Goal: Task Accomplishment & Management: Manage account settings

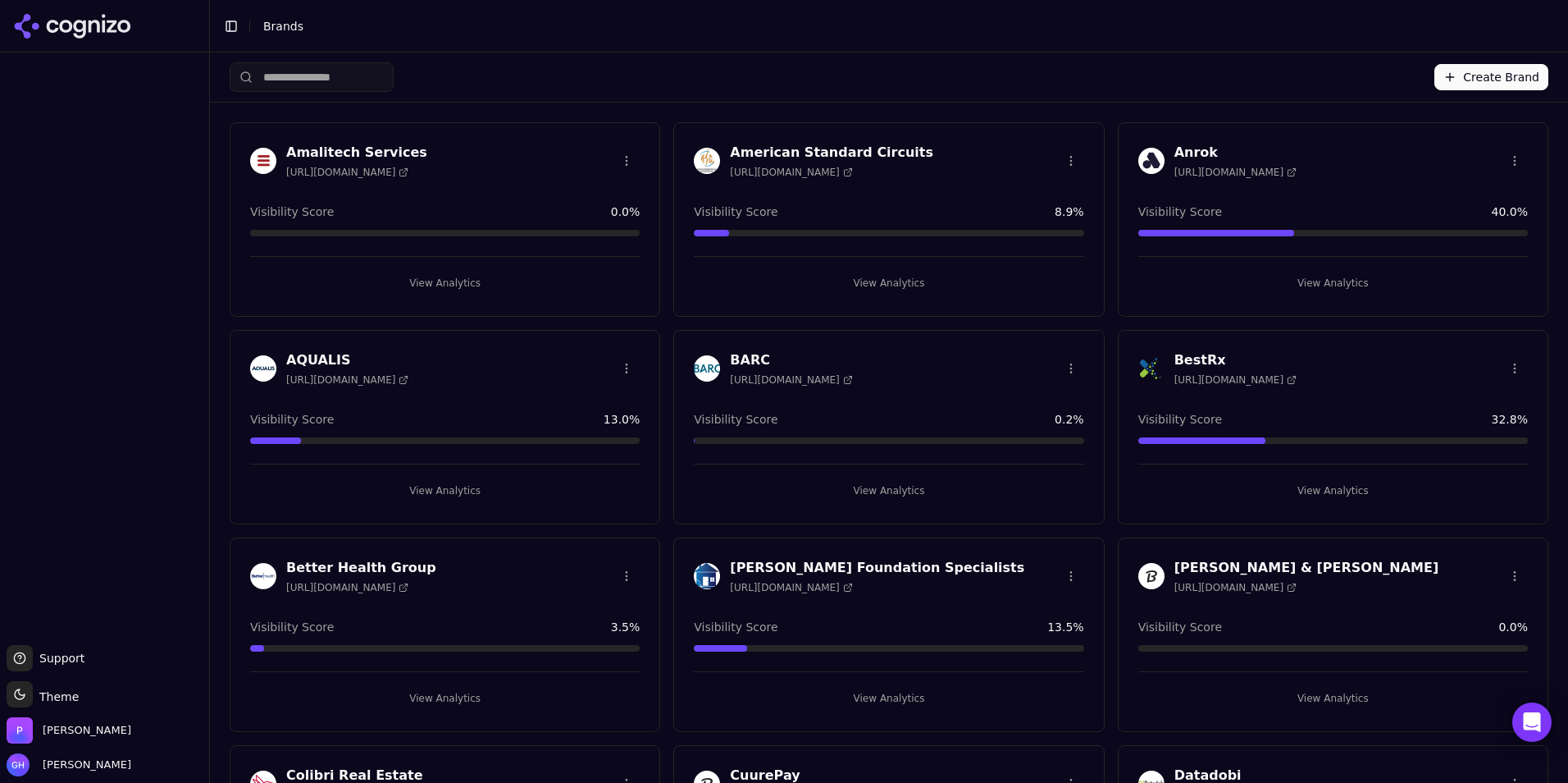
scroll to position [4924, 0]
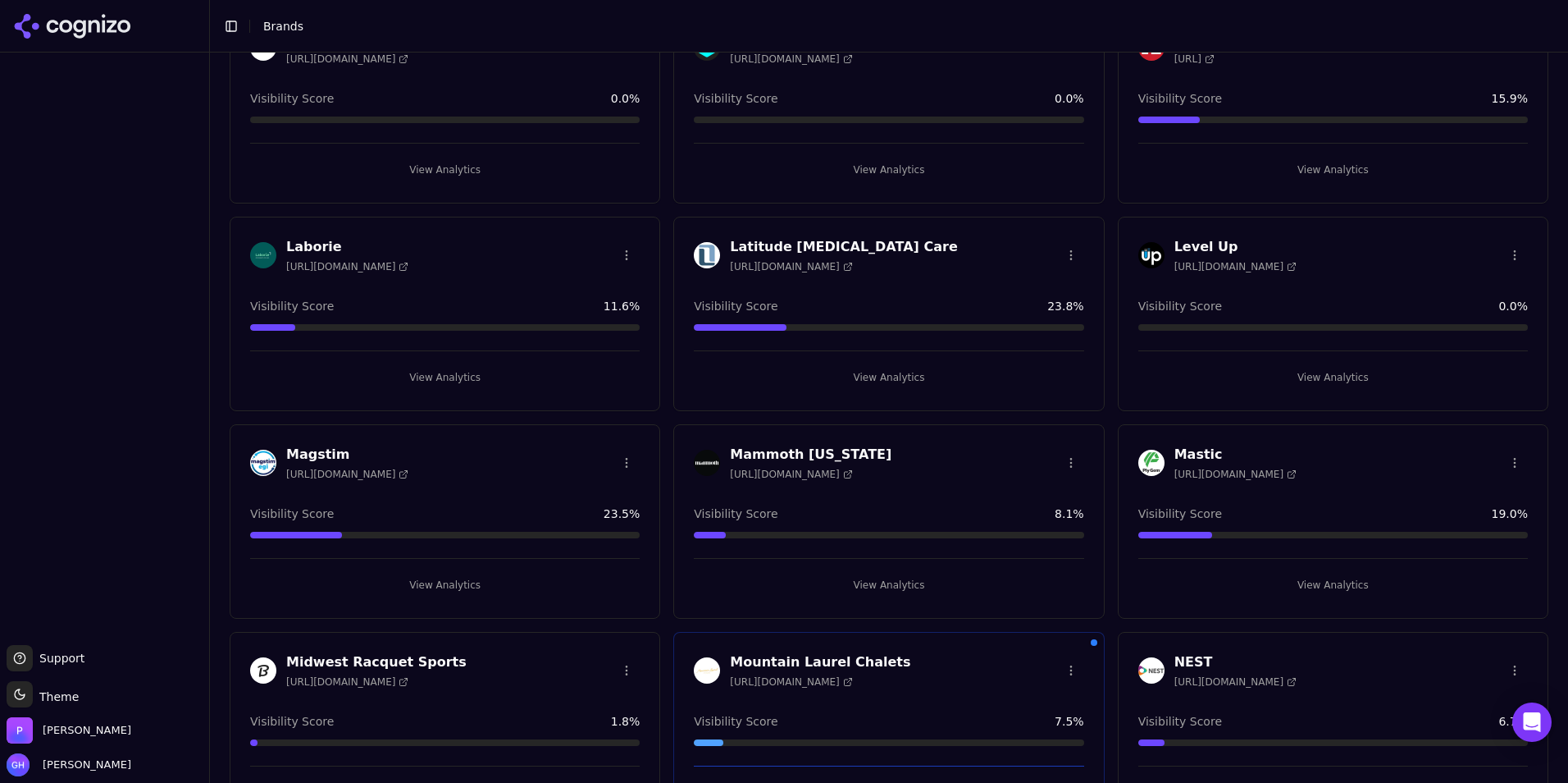
scroll to position [2402, 0]
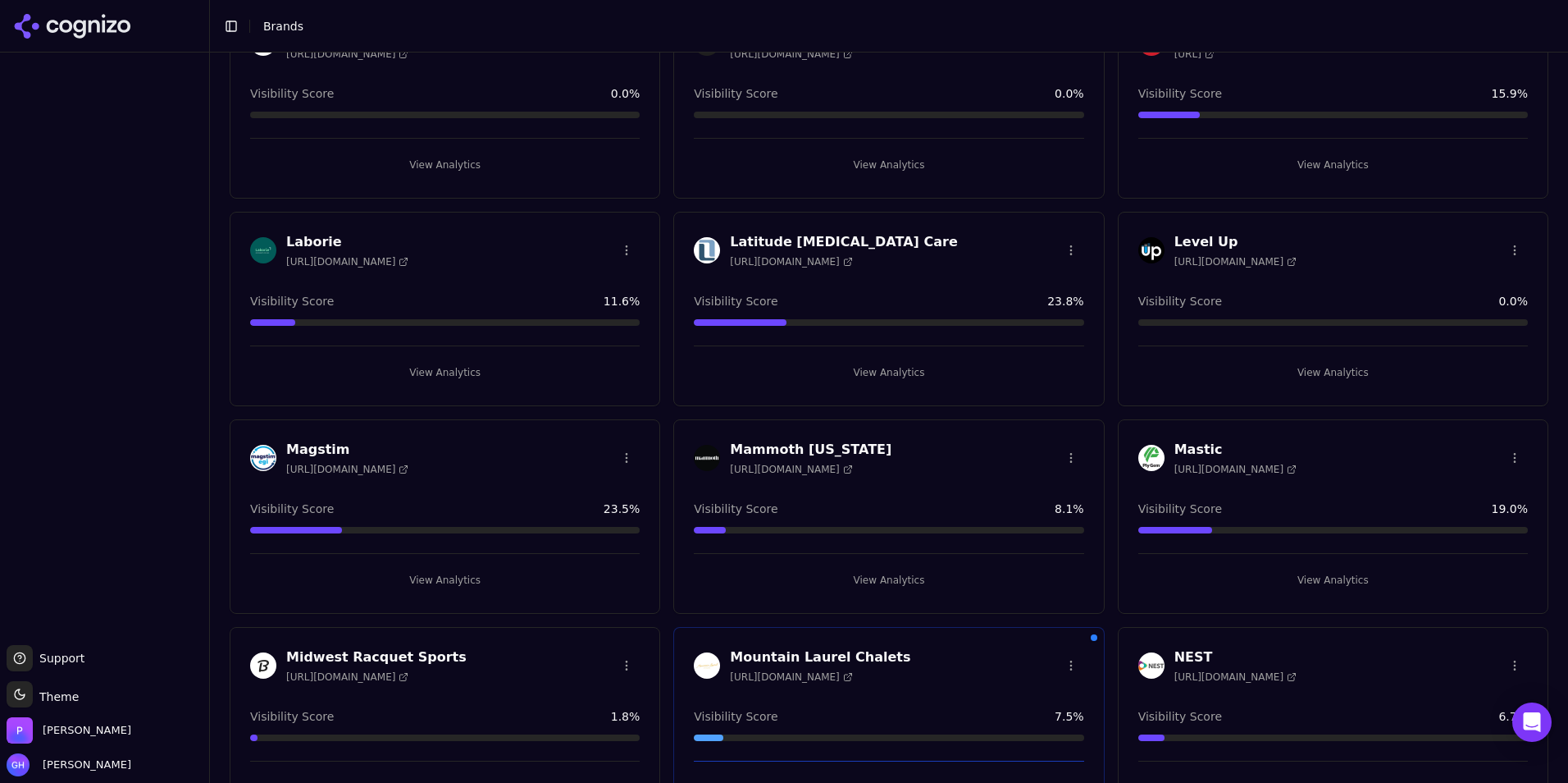
click at [1355, 373] on button "View Analytics" at bounding box center [1333, 373] width 390 height 27
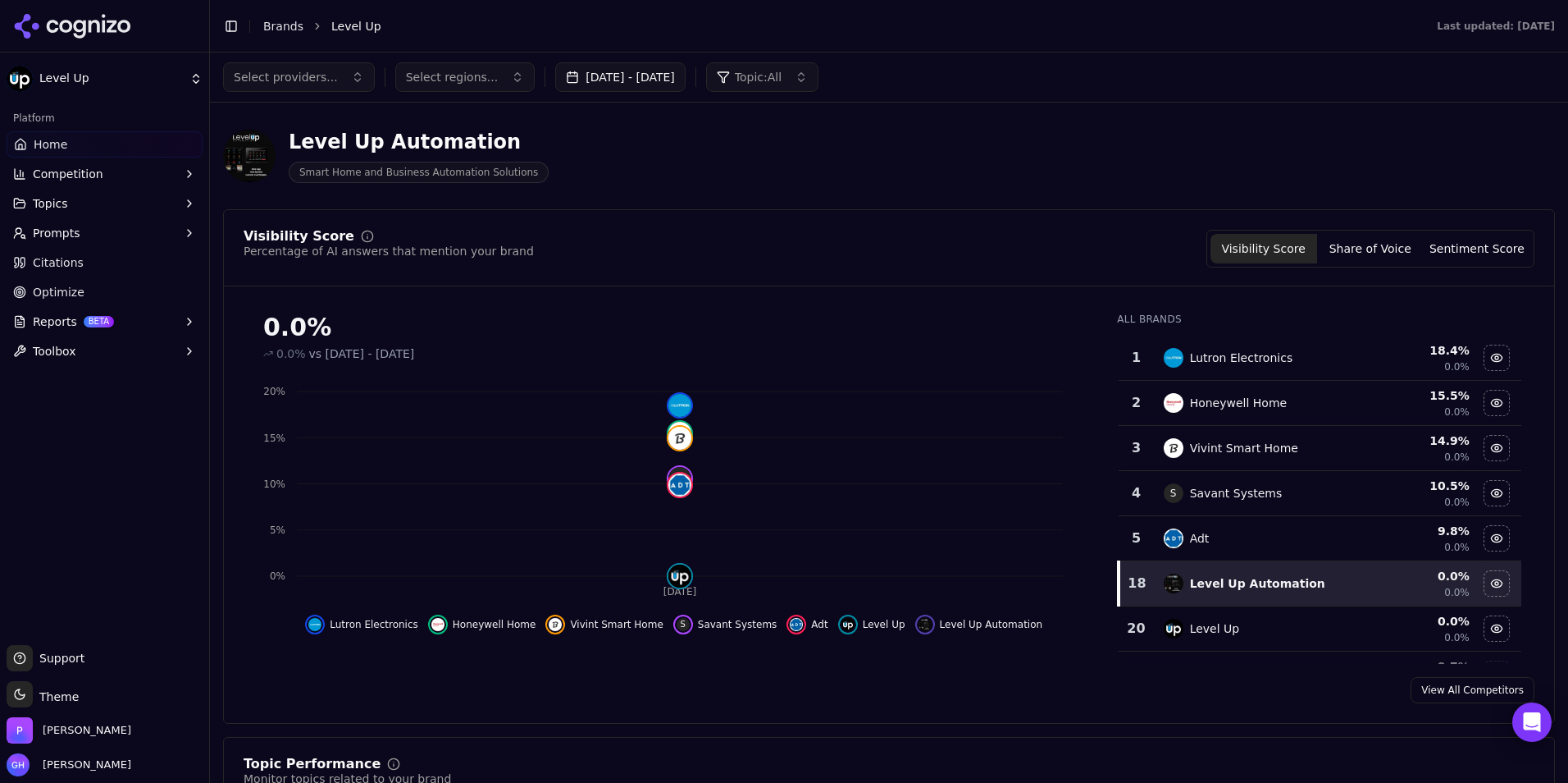
click at [1264, 630] on div "Level Up" at bounding box center [1258, 628] width 189 height 20
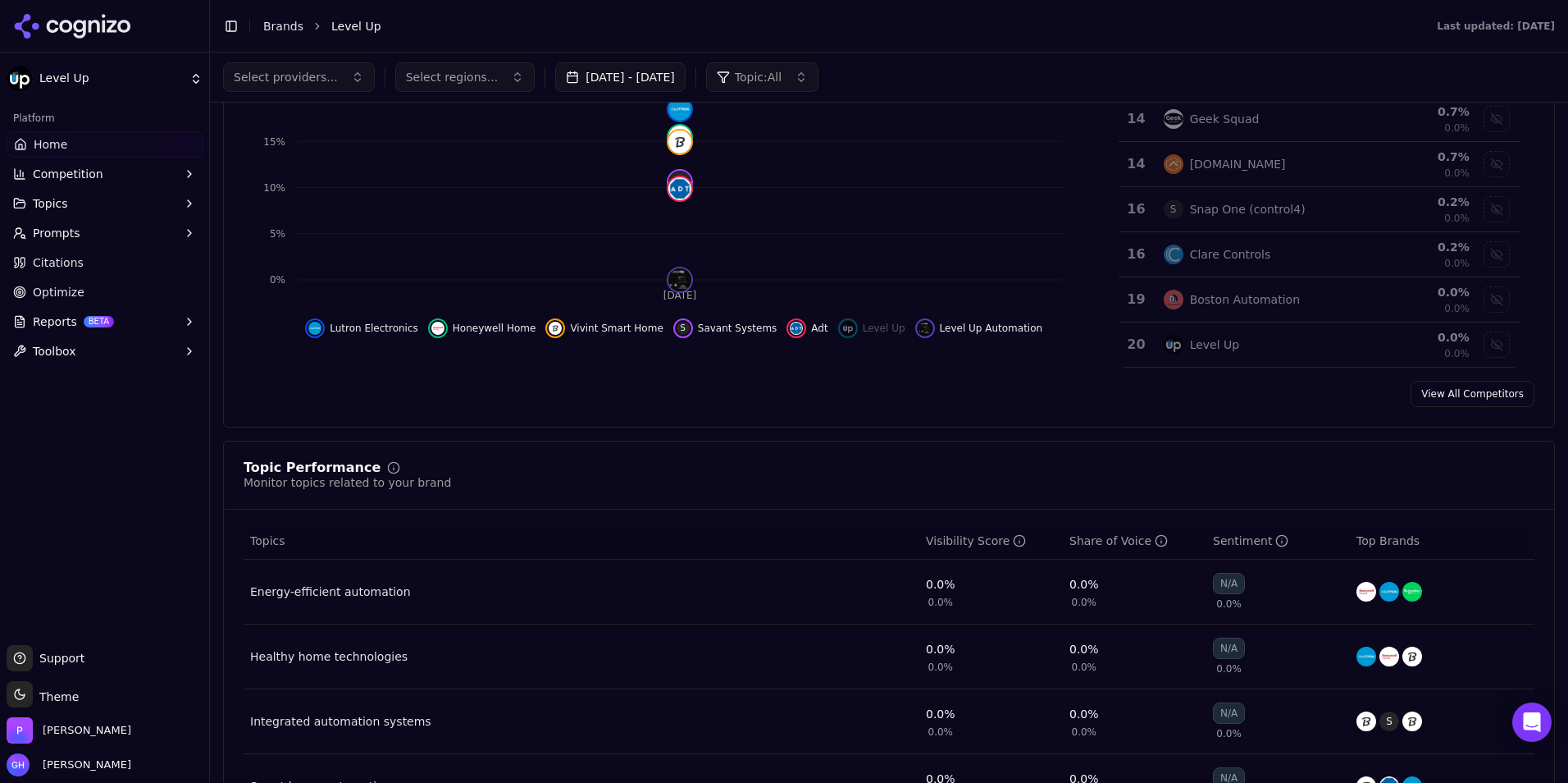
scroll to position [164, 0]
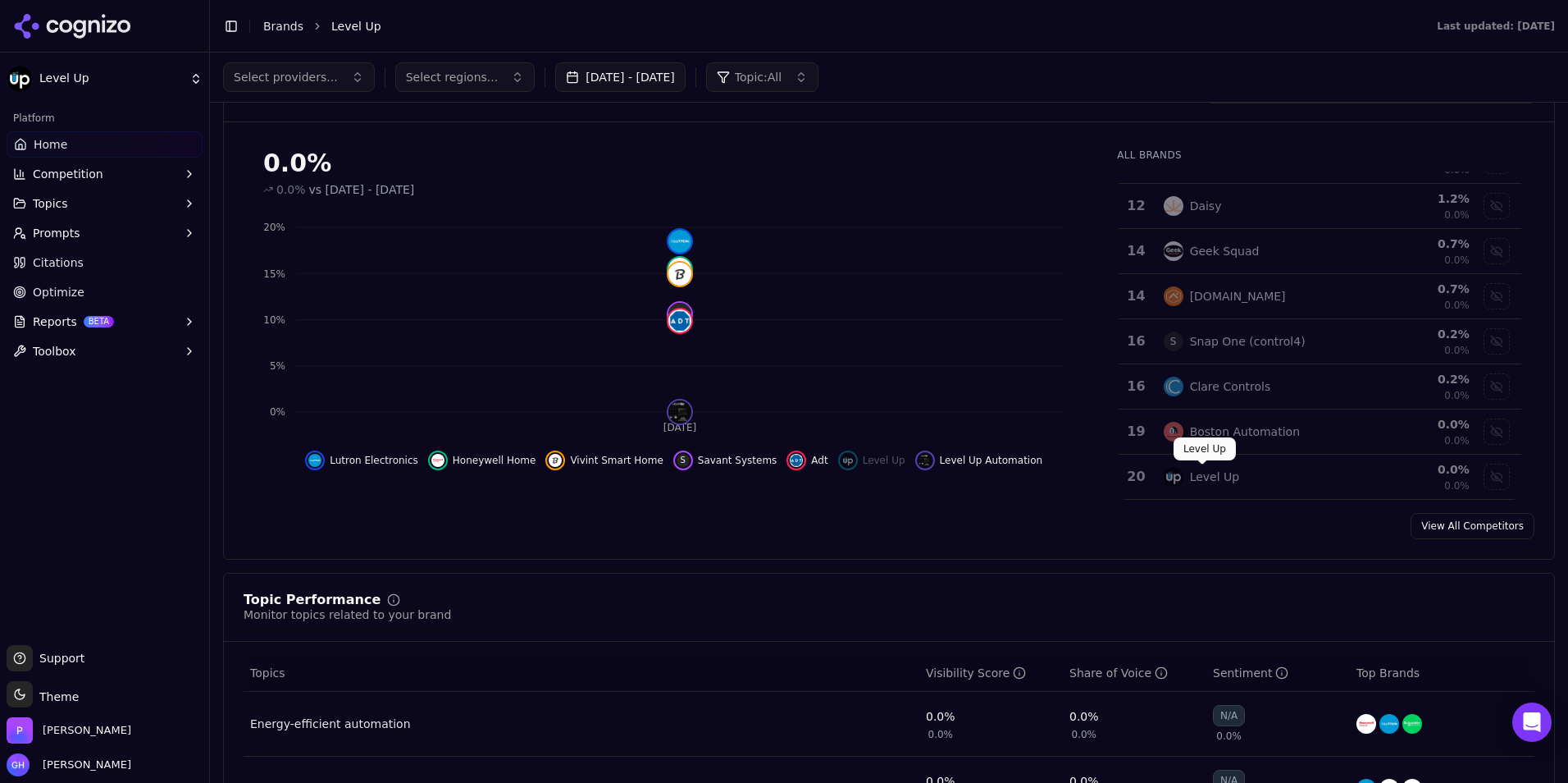
click at [1190, 480] on div "Level Up" at bounding box center [1215, 476] width 50 height 16
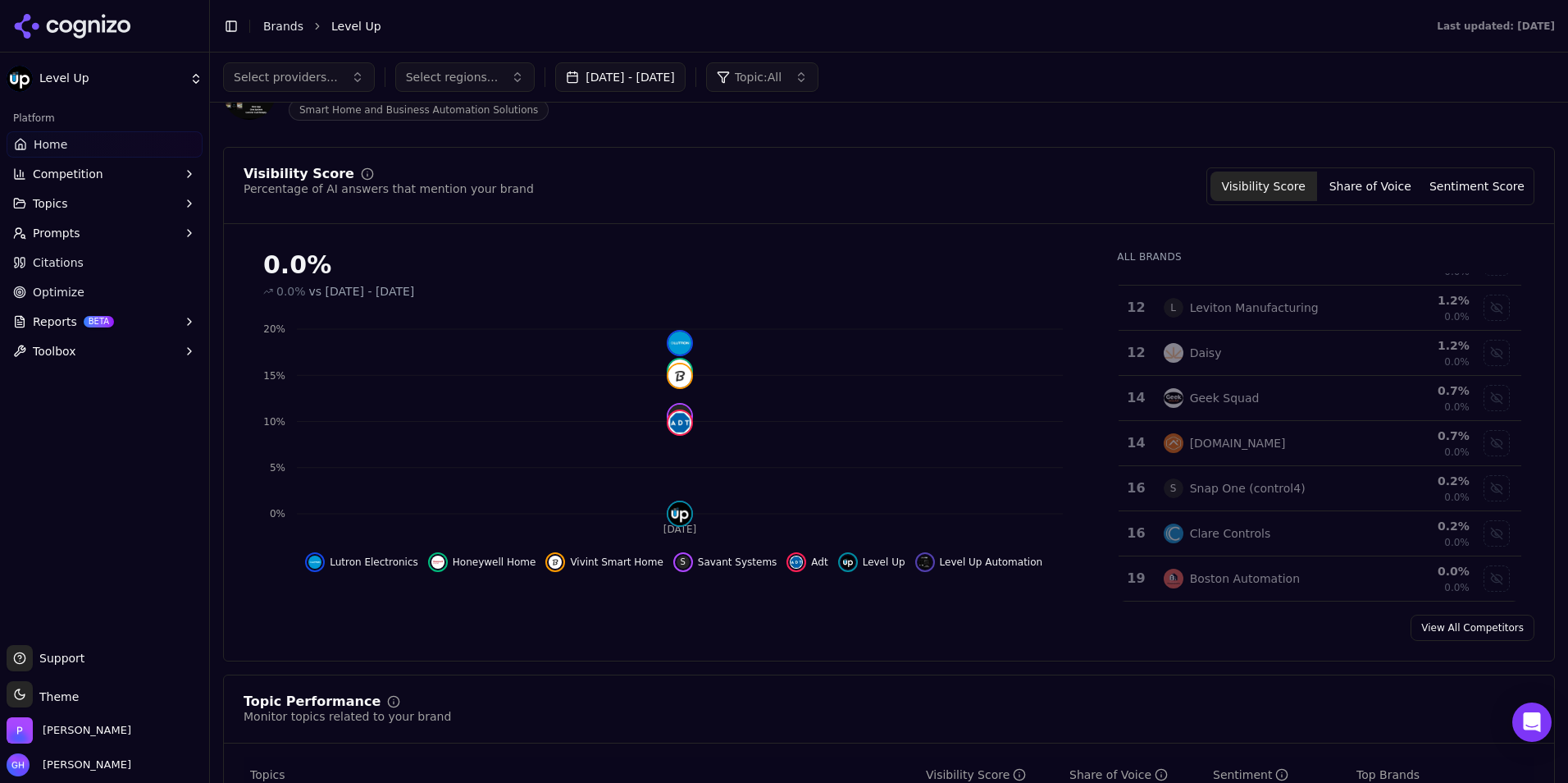
scroll to position [0, 0]
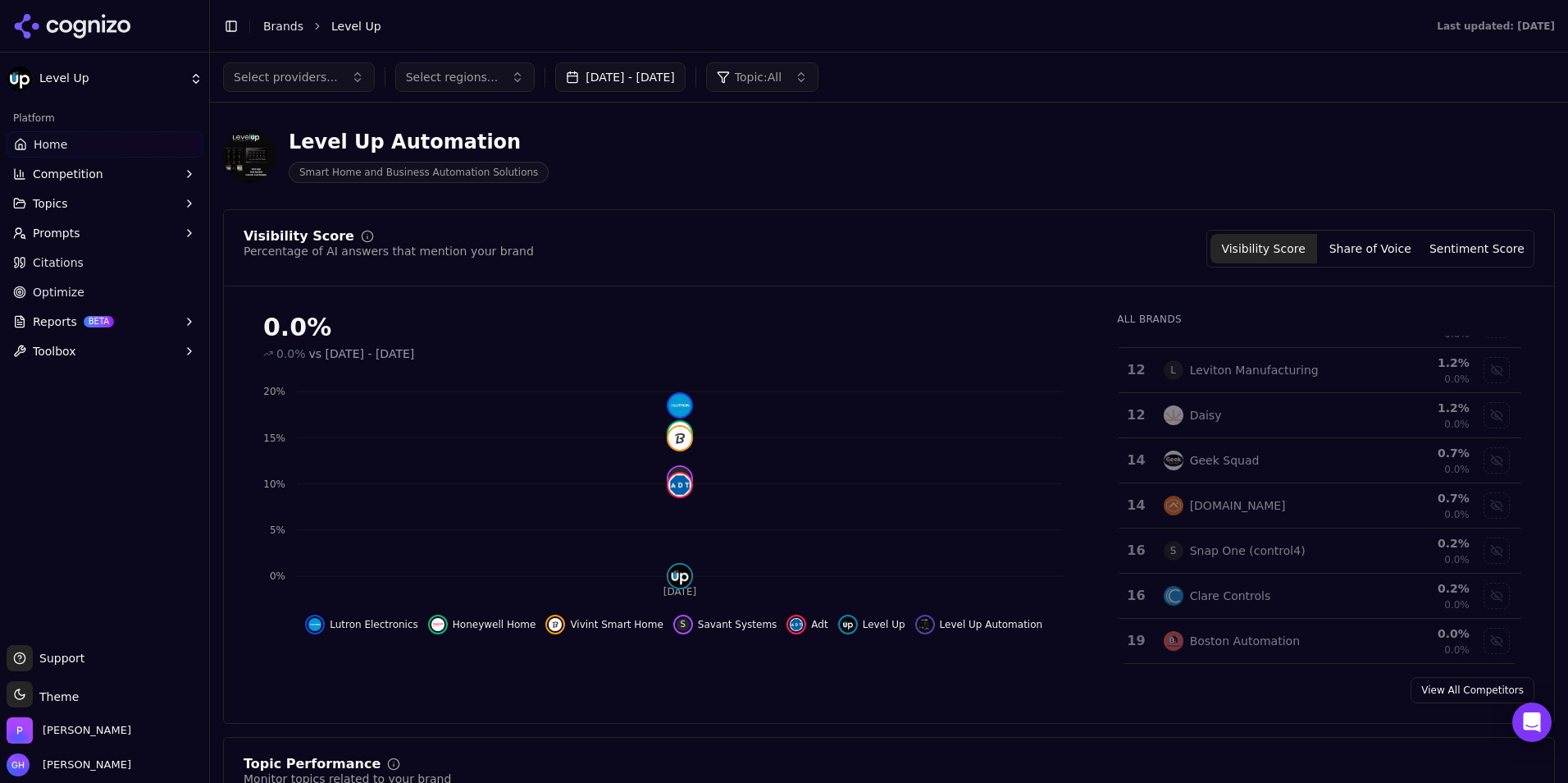
click at [112, 21] on icon at bounding box center [111, 26] width 9 height 12
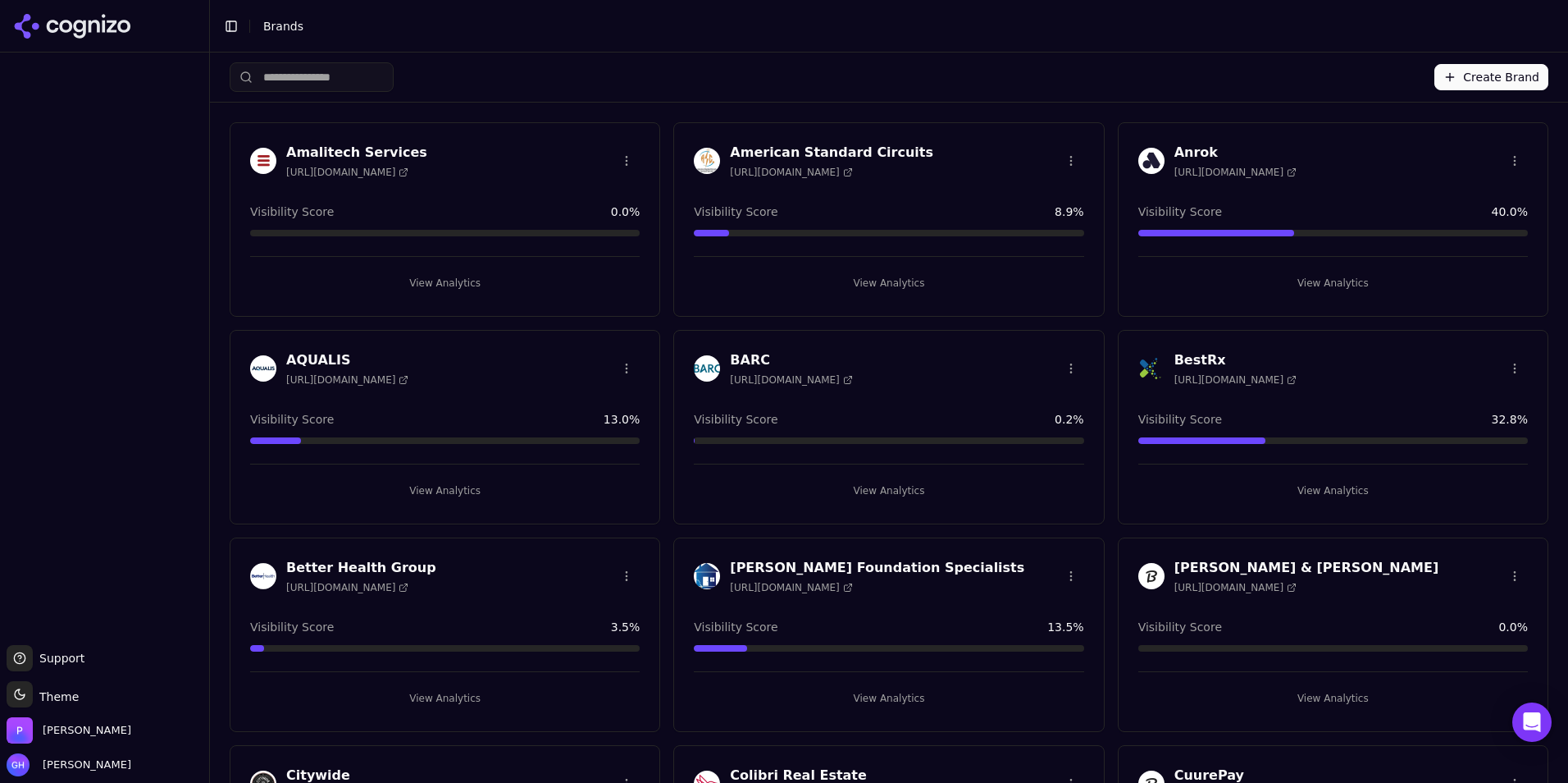
click at [1453, 85] on button "Create Brand" at bounding box center [1491, 77] width 114 height 27
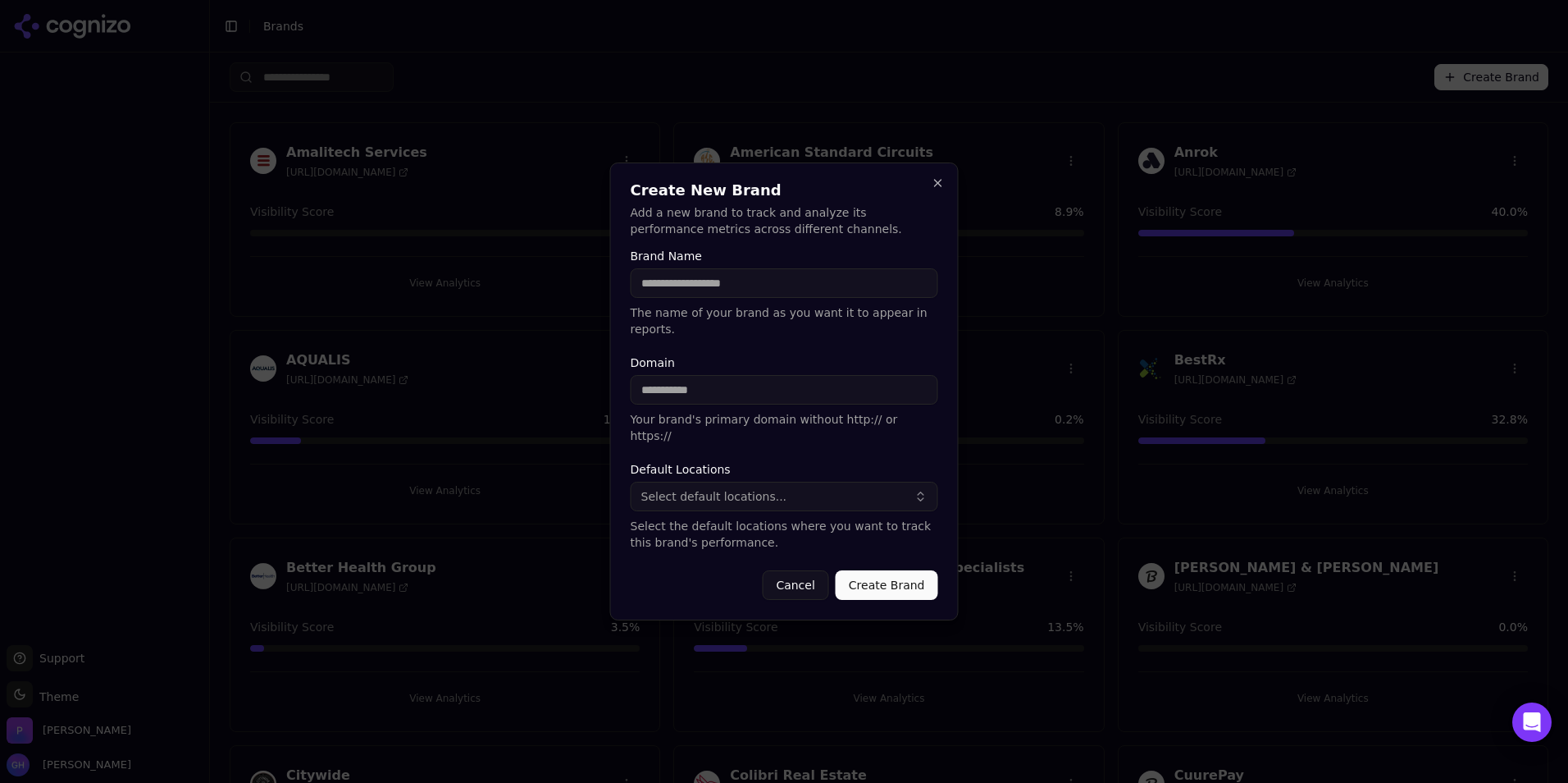
click at [754, 296] on input "Brand Name" at bounding box center [784, 283] width 307 height 29
type input "**********"
click at [740, 385] on input "Domain" at bounding box center [784, 389] width 307 height 29
type input "**********"
click at [677, 488] on span "Select default locations..." at bounding box center [714, 495] width 146 height 16
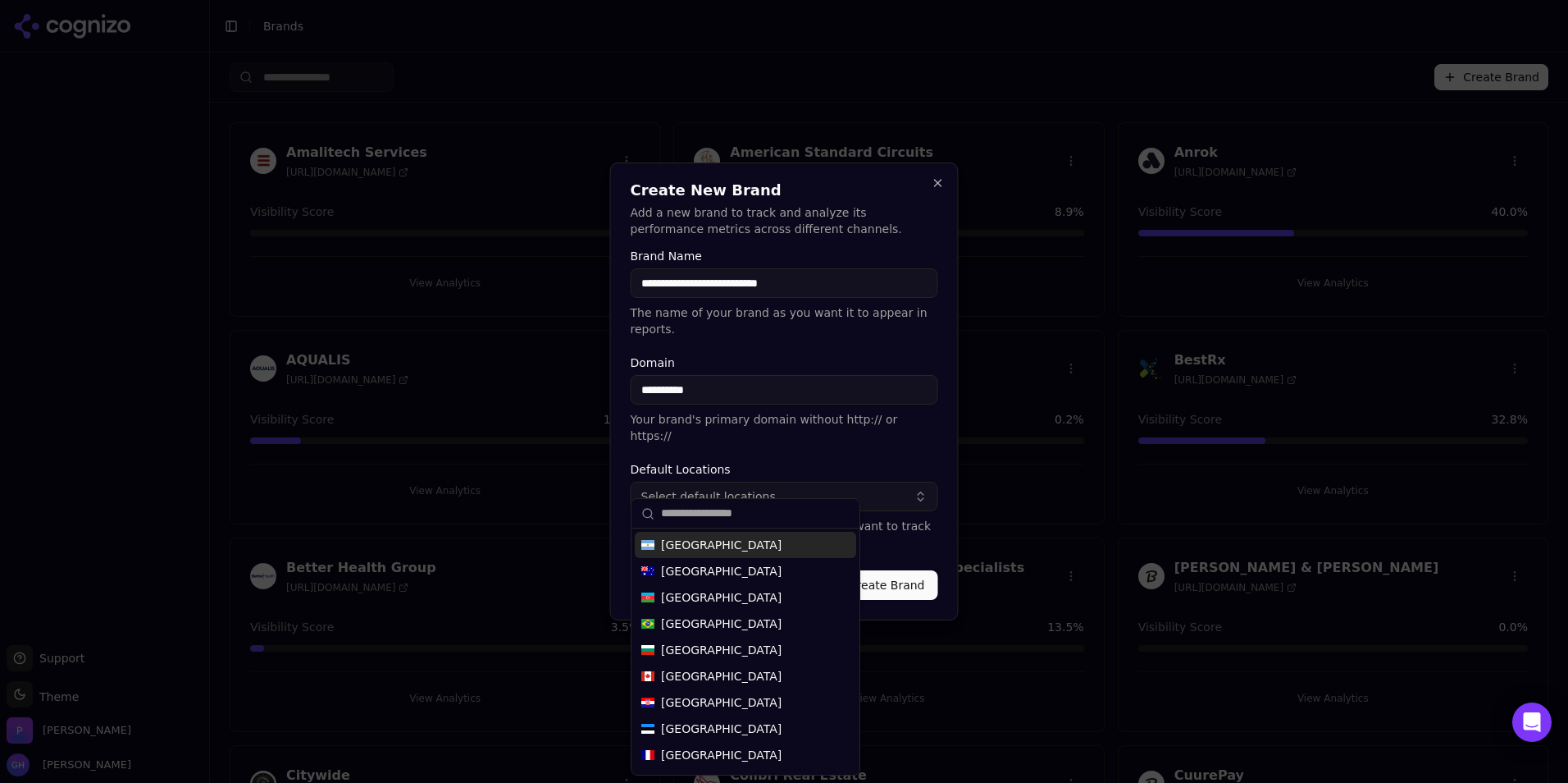
click at [931, 543] on form "**********" at bounding box center [784, 425] width 307 height 349
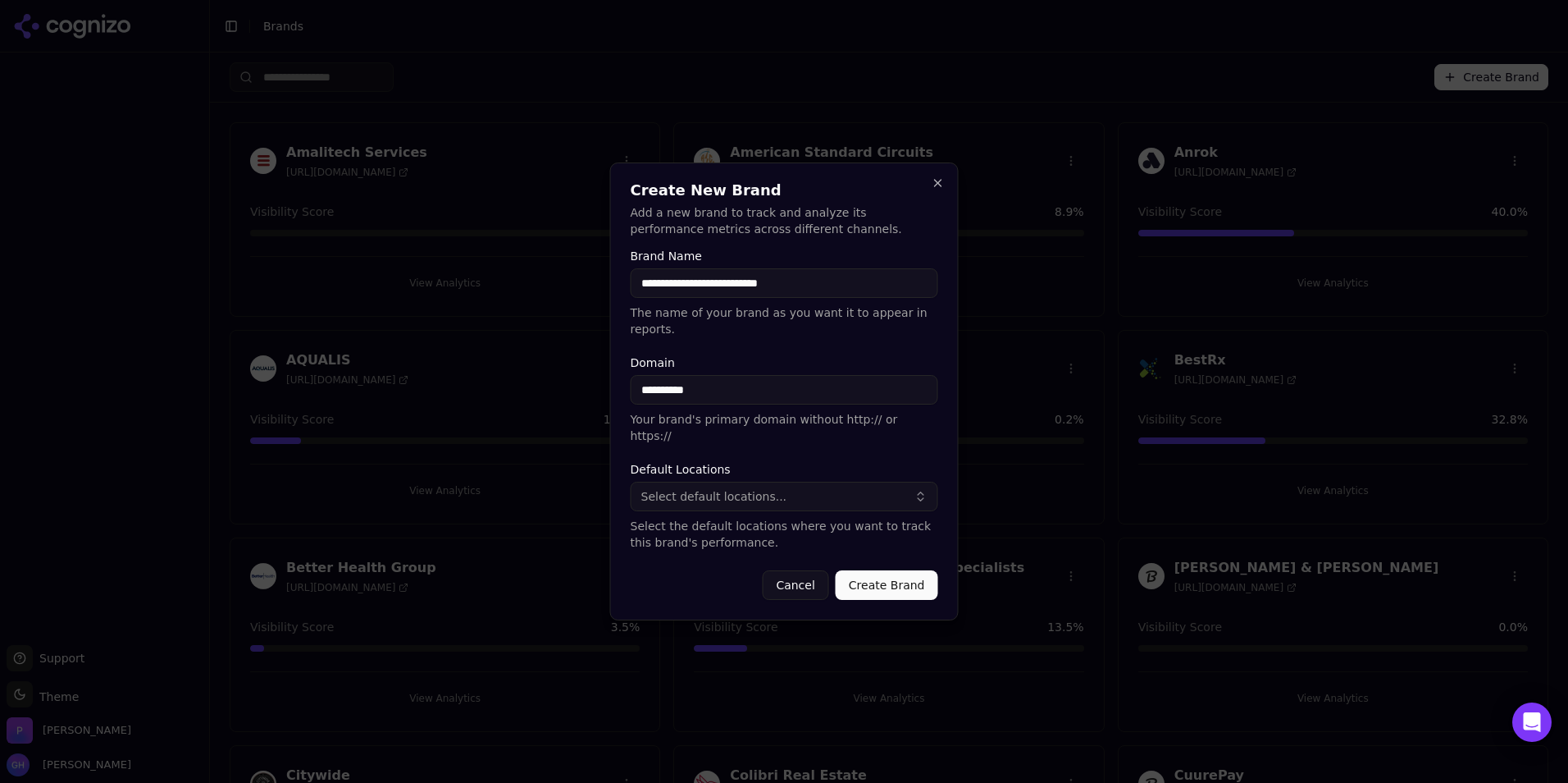
click at [886, 577] on button "Create Brand" at bounding box center [887, 585] width 102 height 29
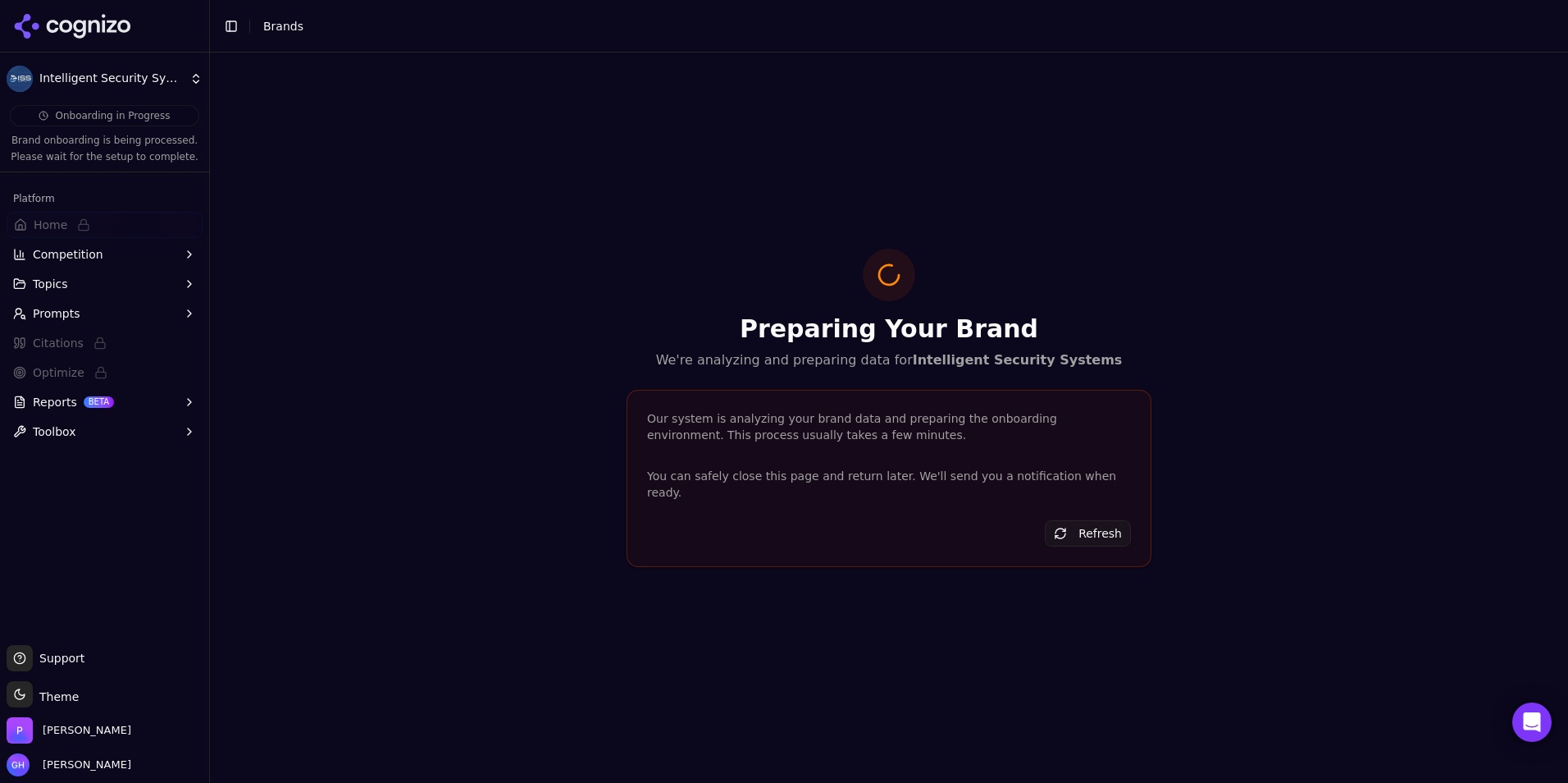
click at [46, 22] on icon at bounding box center [72, 27] width 119 height 25
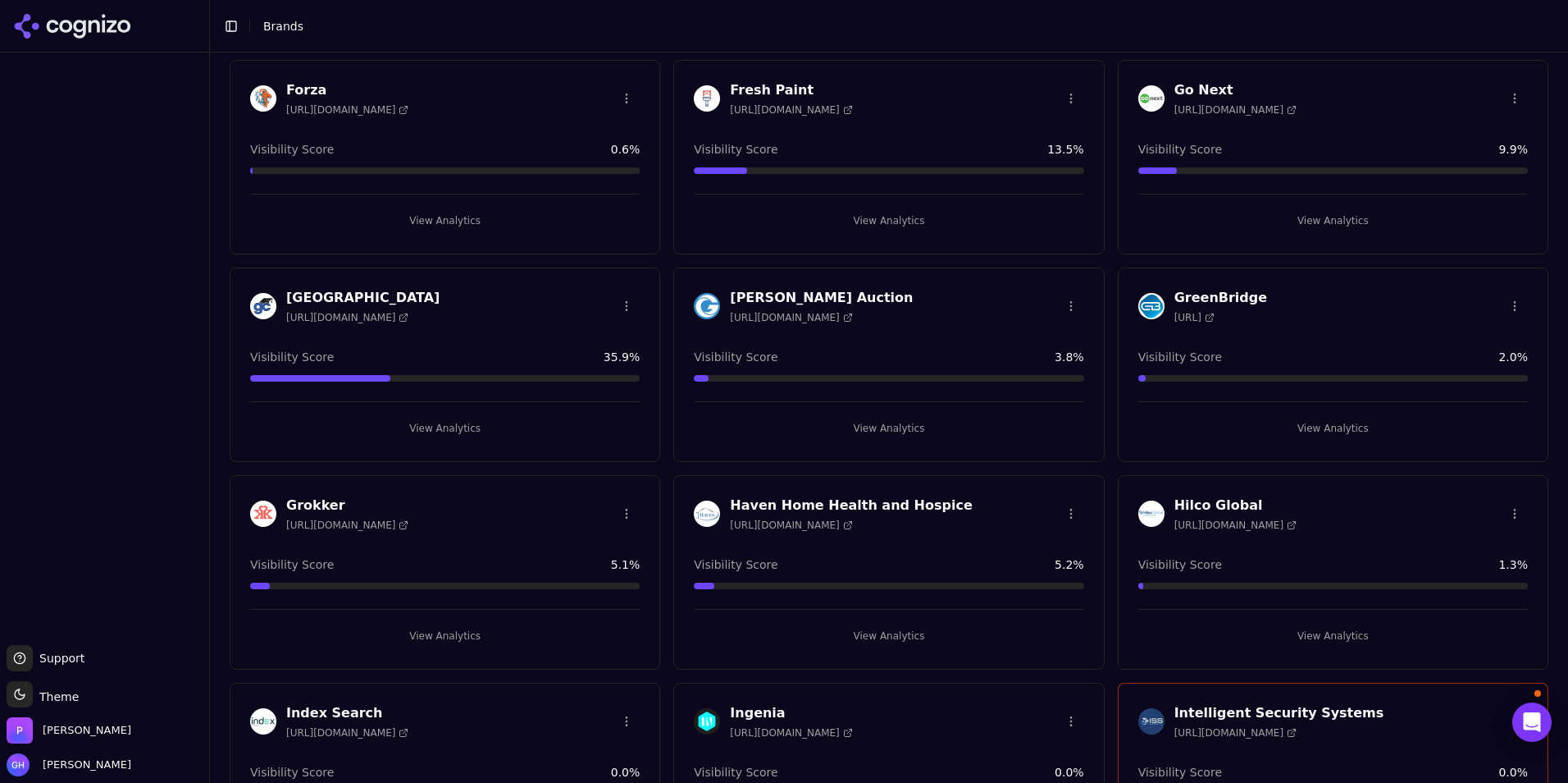
scroll to position [2379, 0]
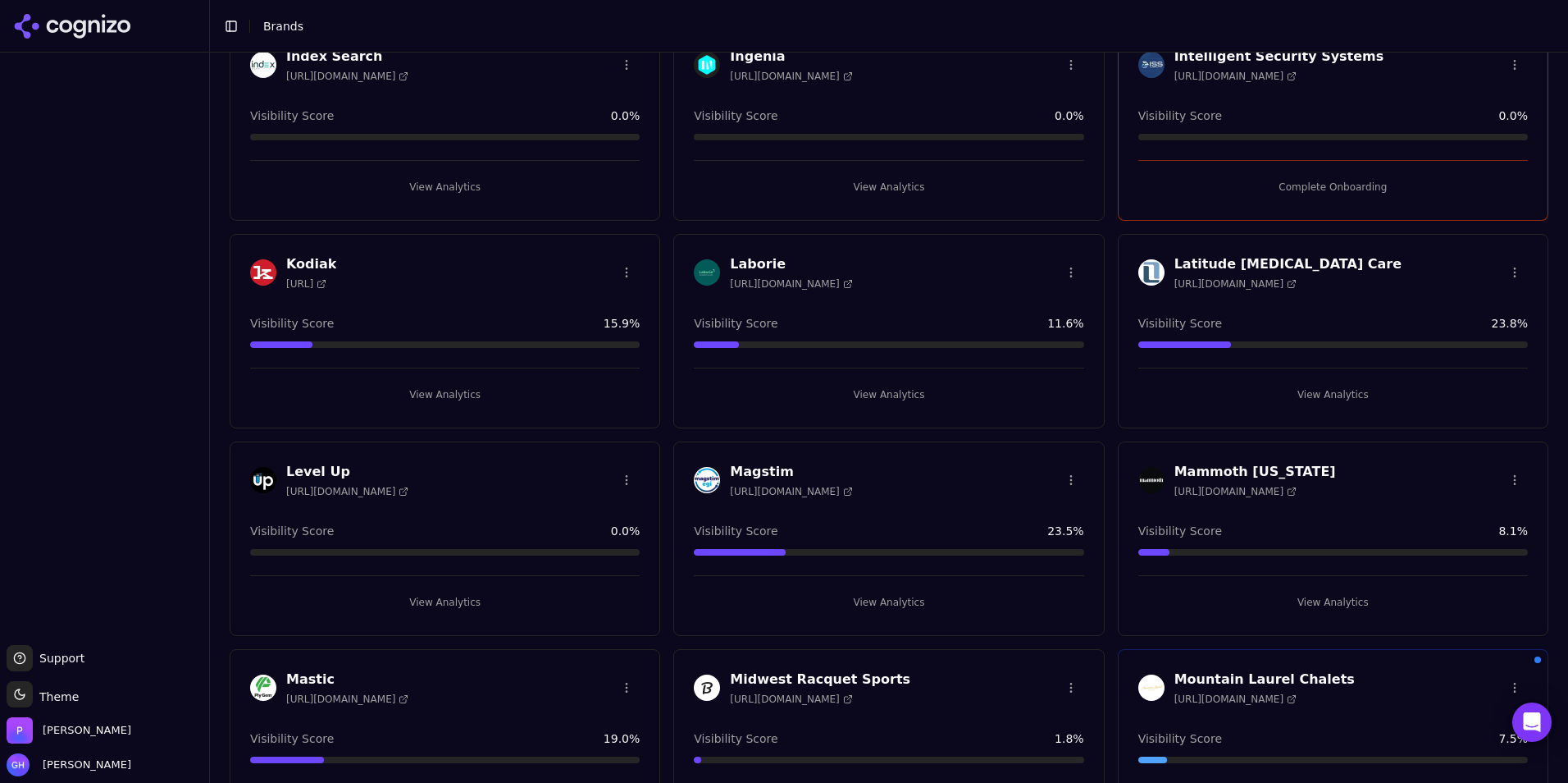
click at [482, 611] on button "View Analytics" at bounding box center [445, 603] width 390 height 27
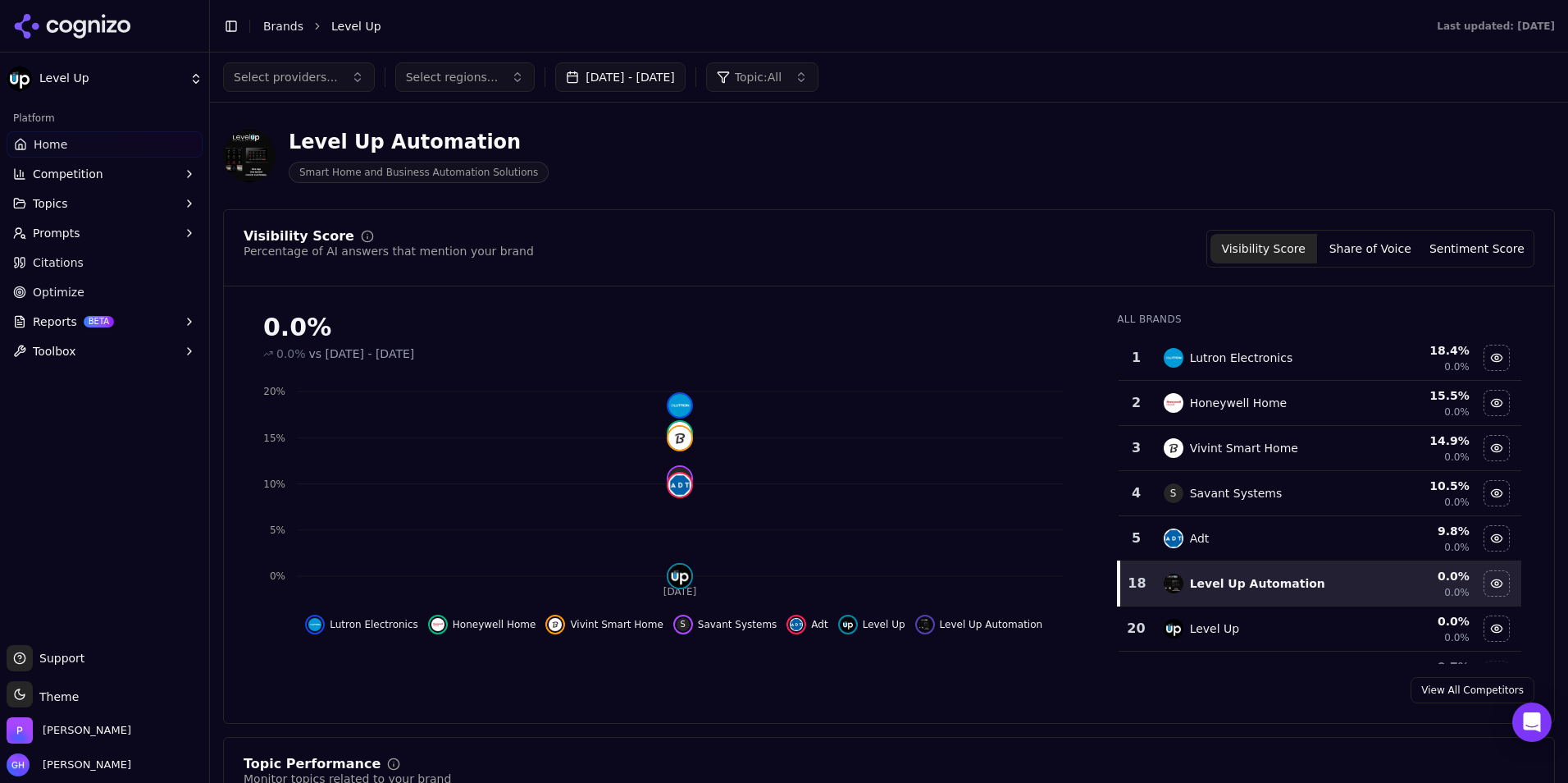
click at [81, 255] on link "Citations" at bounding box center [104, 263] width 196 height 27
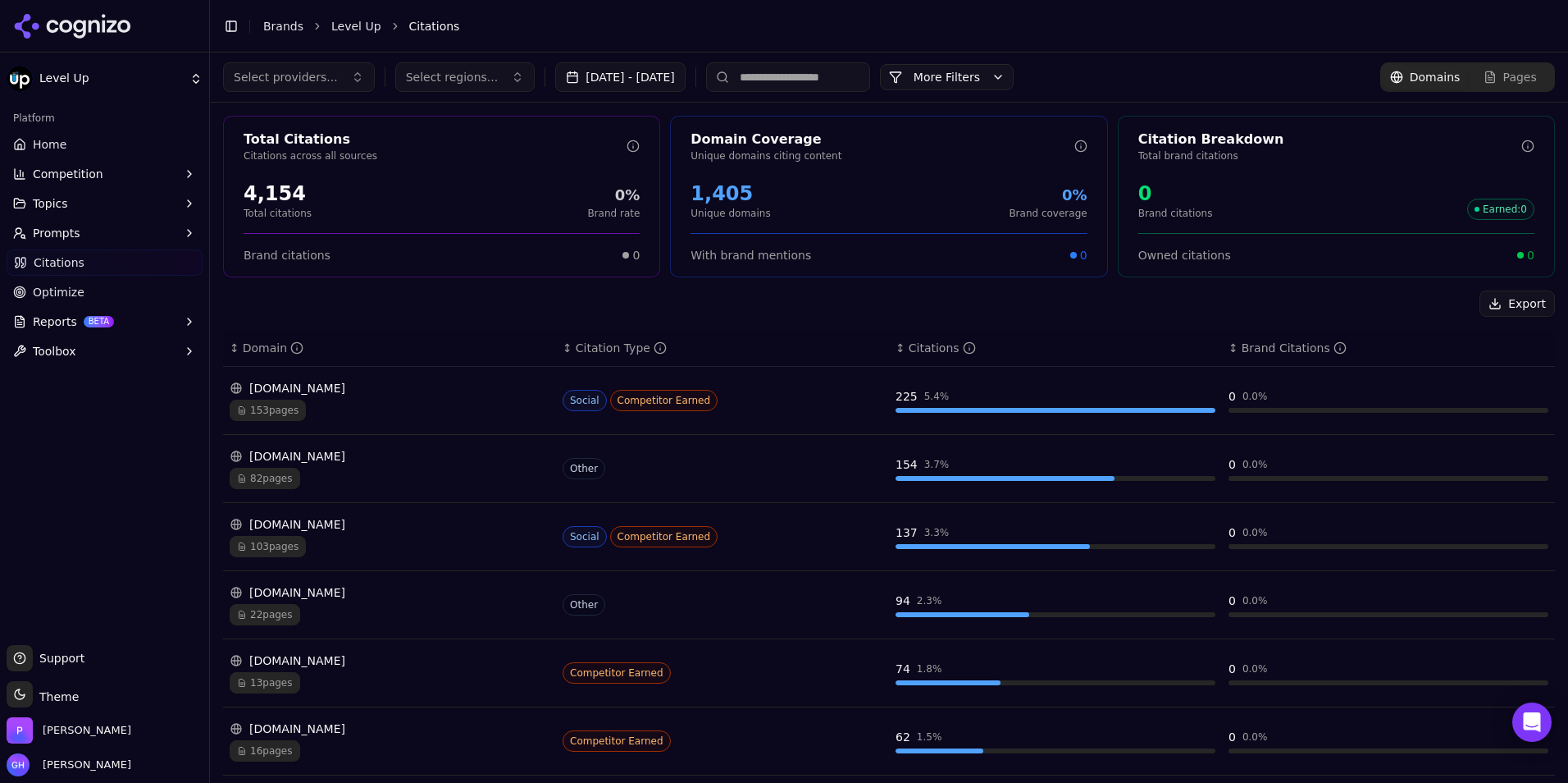
click at [821, 76] on input at bounding box center [787, 77] width 164 height 29
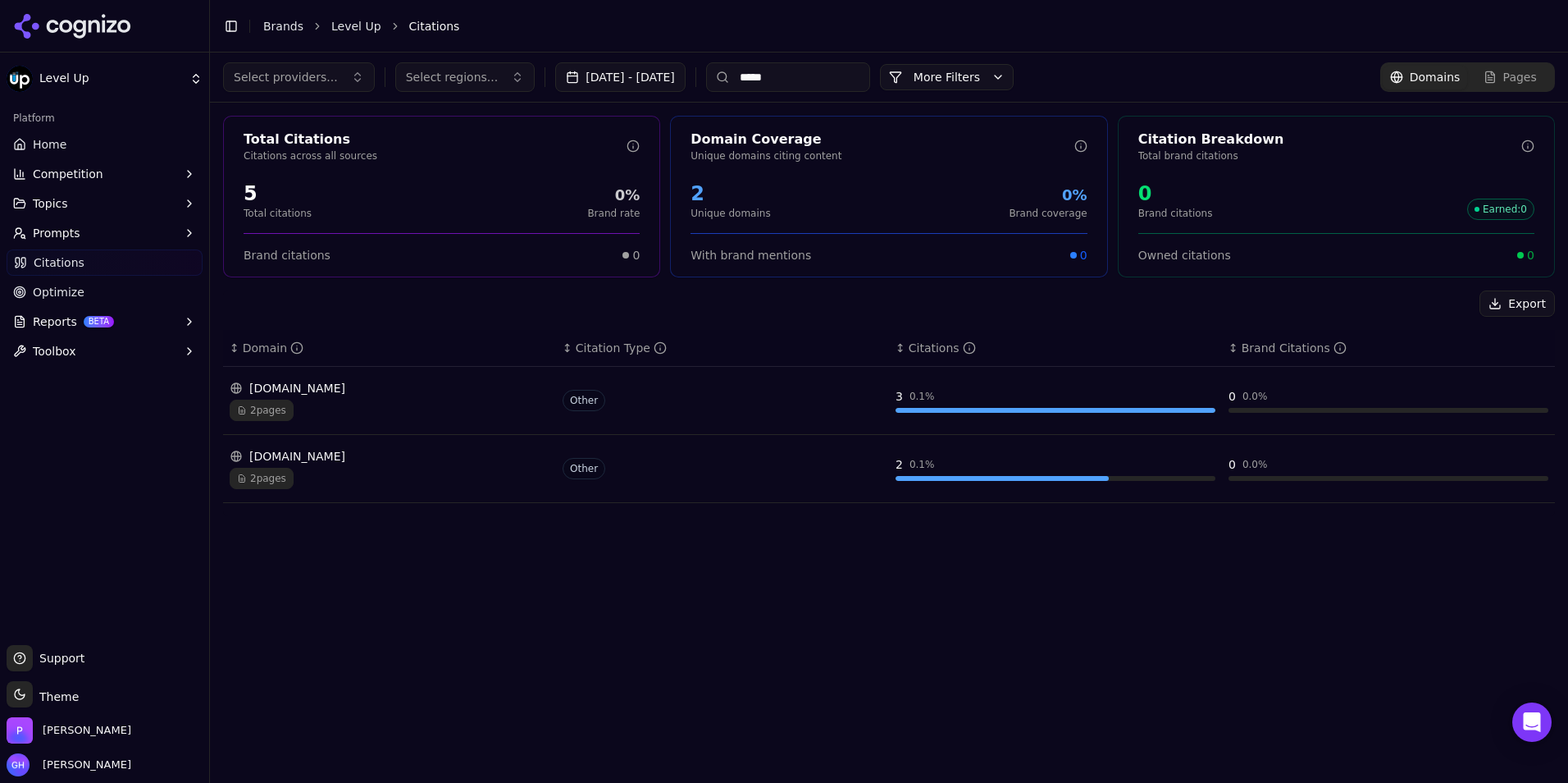
click at [815, 64] on input "*****" at bounding box center [787, 77] width 164 height 29
click at [848, 64] on input "*****" at bounding box center [787, 77] width 164 height 29
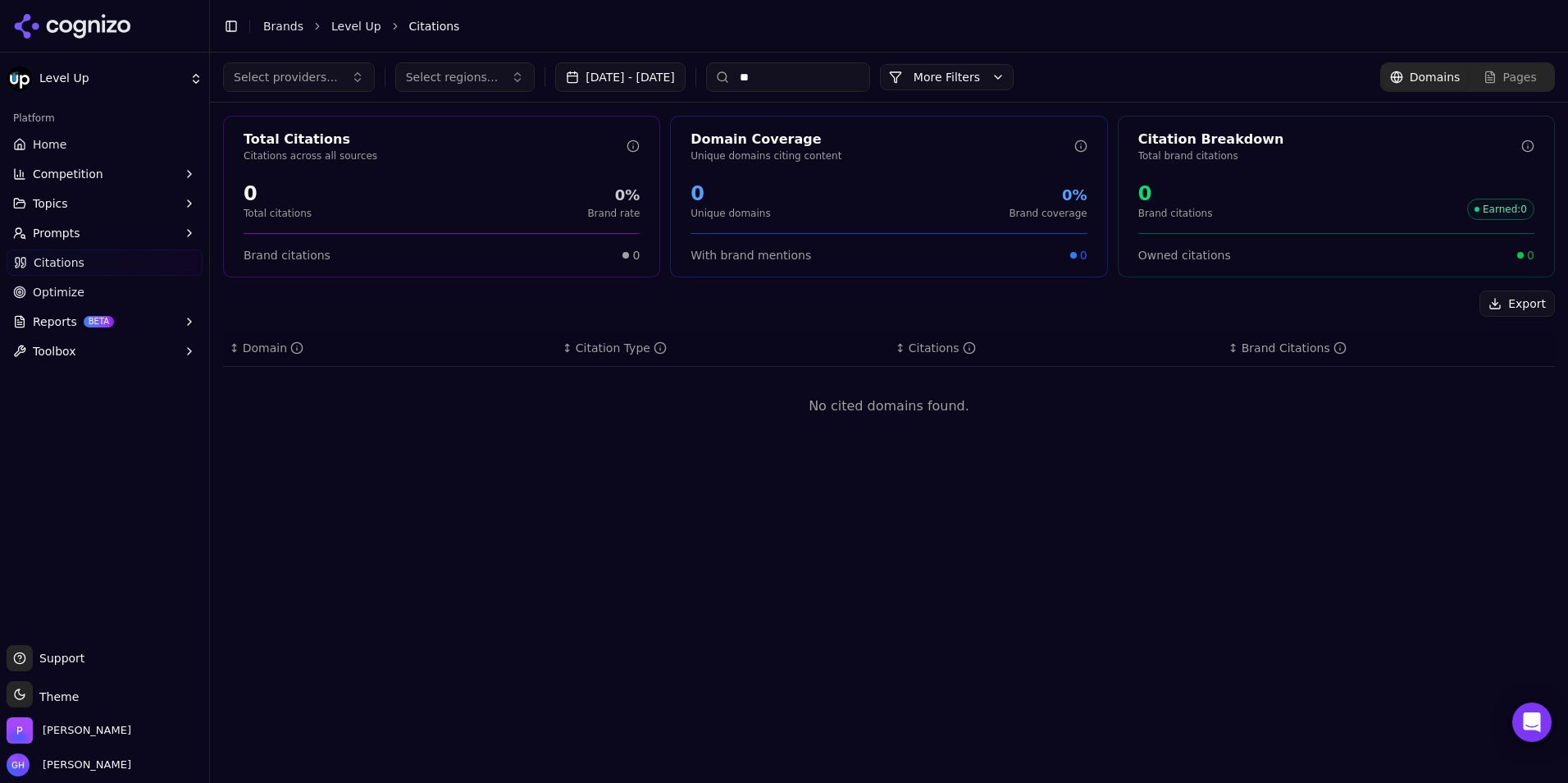
type input "*"
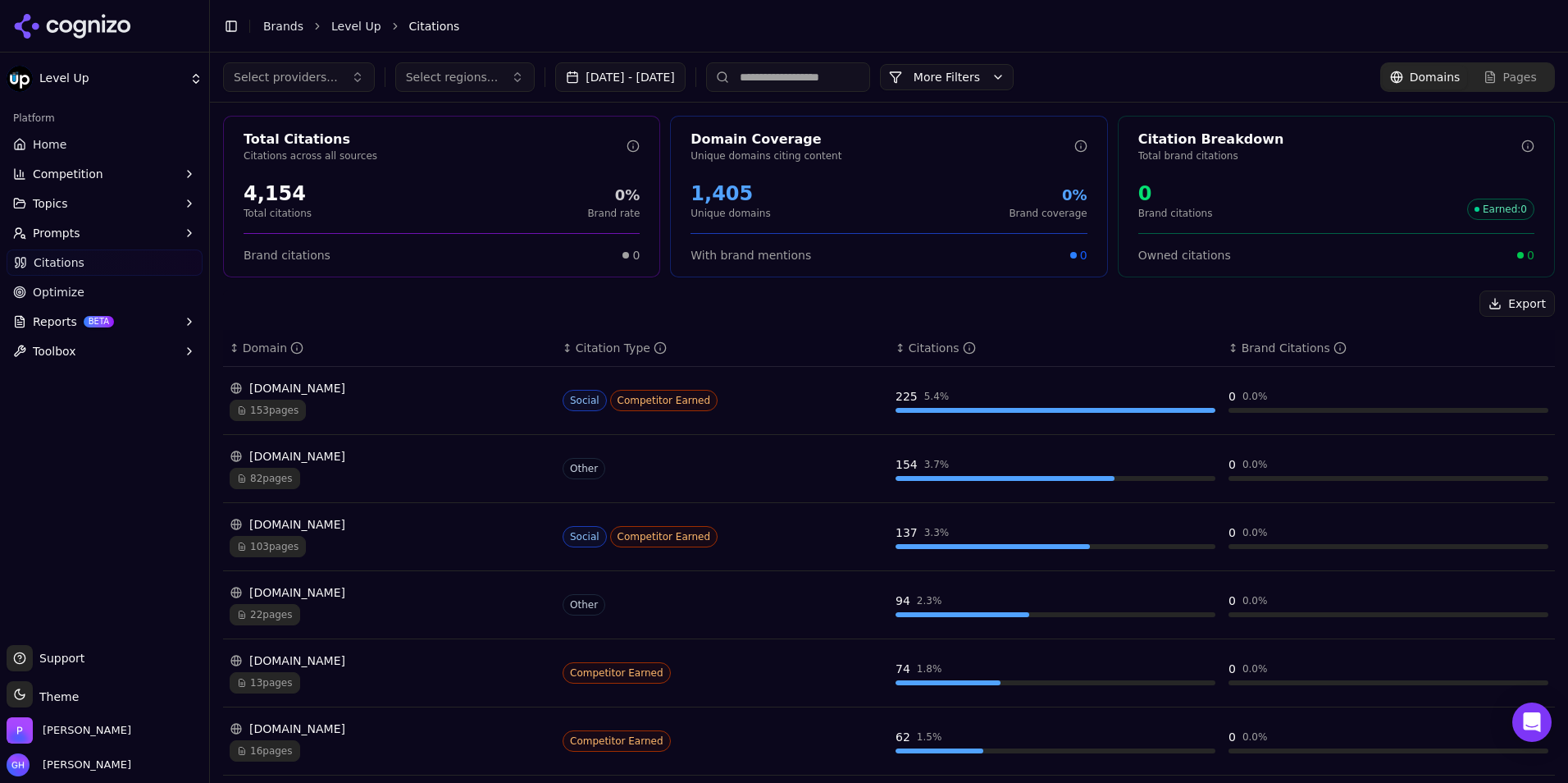
click at [1178, 21] on li "Citations" at bounding box center [965, 26] width 1113 height 16
click at [780, 84] on input at bounding box center [787, 77] width 164 height 29
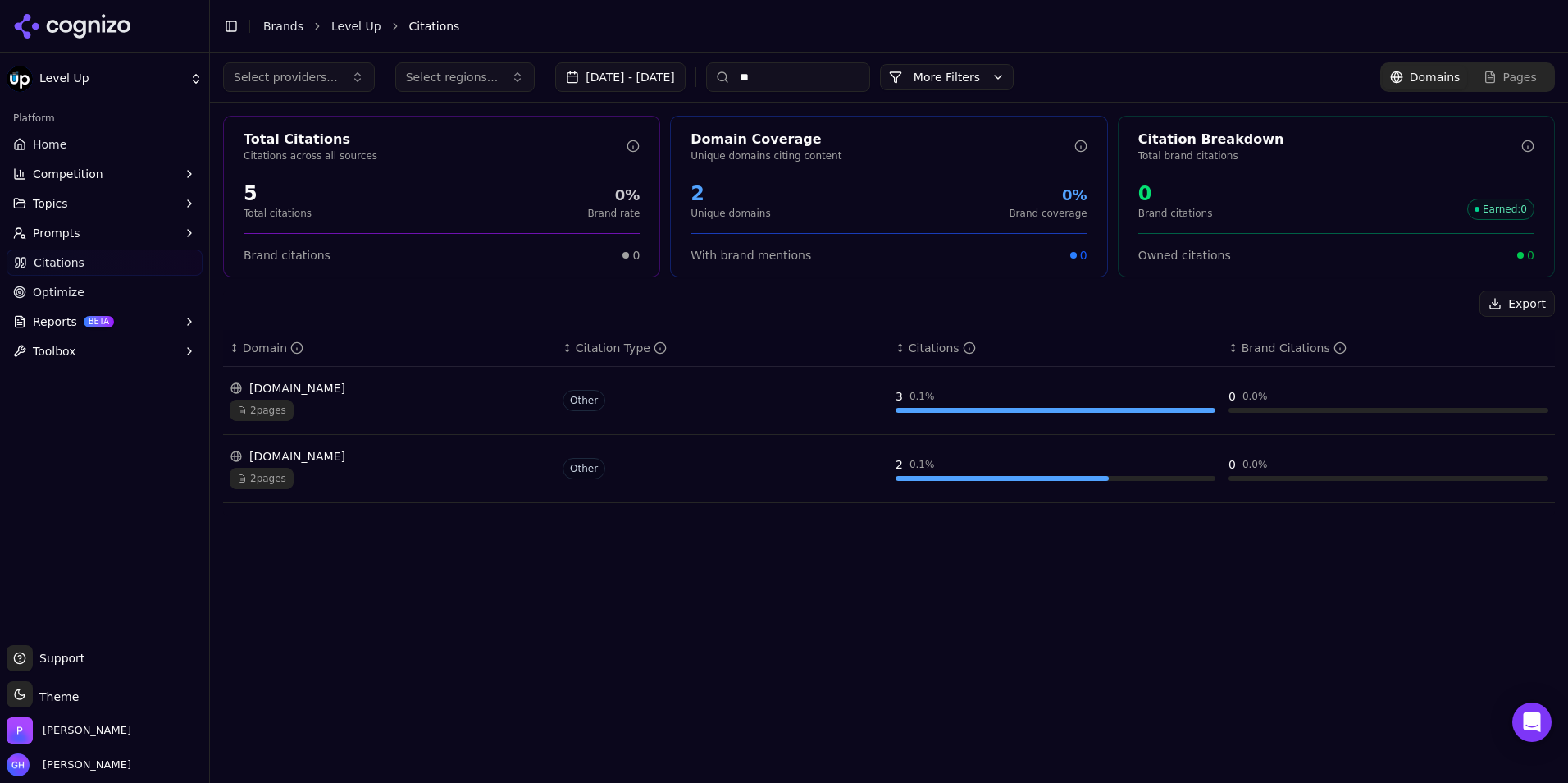
type input "*"
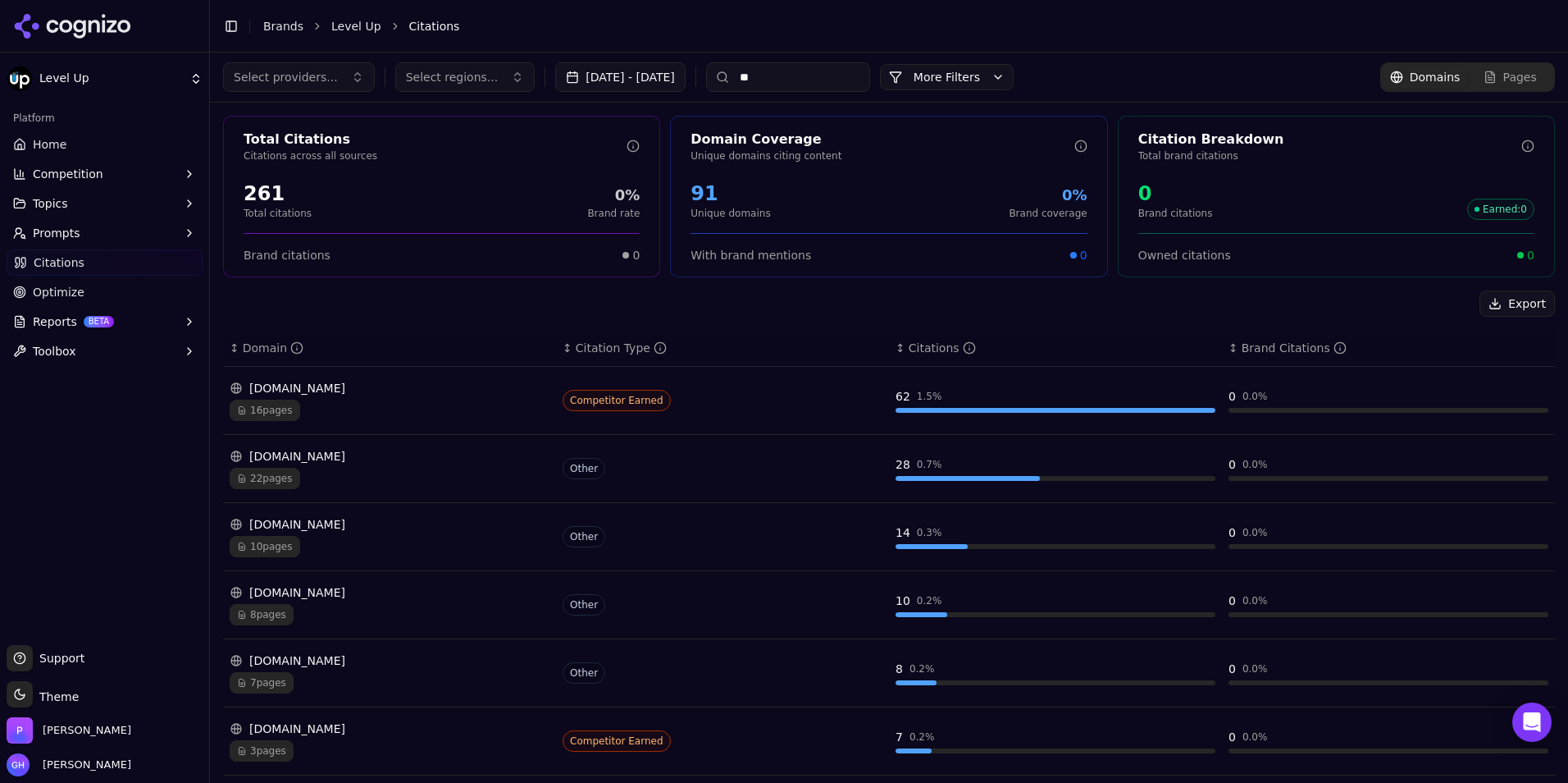
type input "*"
